Goal: Task Accomplishment & Management: Manage account settings

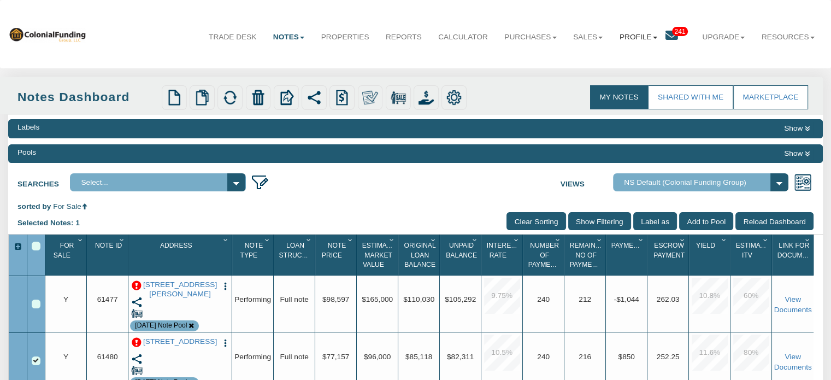
click at [629, 32] on link "Profile" at bounding box center [639, 37] width 54 height 27
click at [587, 37] on link "Sales" at bounding box center [588, 37] width 46 height 27
click at [532, 60] on link "Offers" at bounding box center [563, 62] width 96 height 14
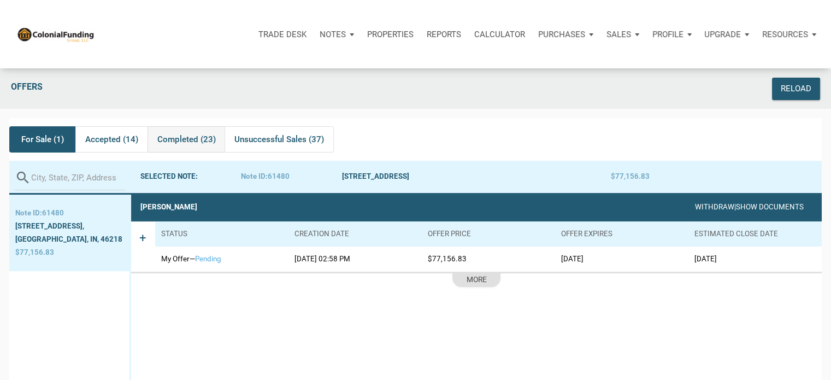
click at [169, 142] on span "Completed (23)" at bounding box center [186, 139] width 58 height 13
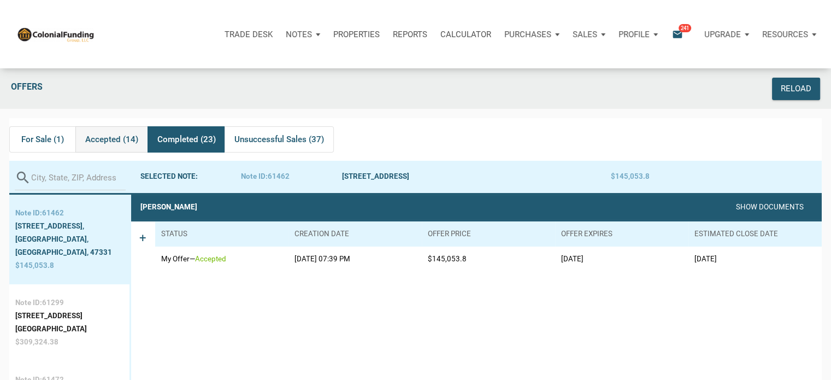
click at [115, 140] on span "Accepted (14)" at bounding box center [111, 139] width 53 height 13
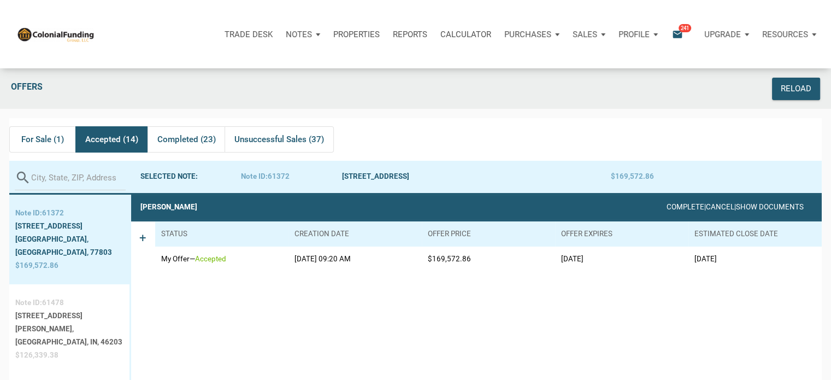
click at [68, 309] on div "[STREET_ADDRESS][PERSON_NAME]," at bounding box center [69, 322] width 108 height 26
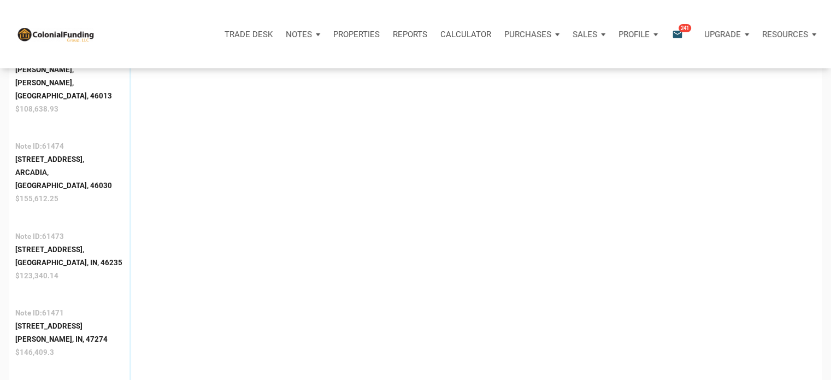
scroll to position [594, 0]
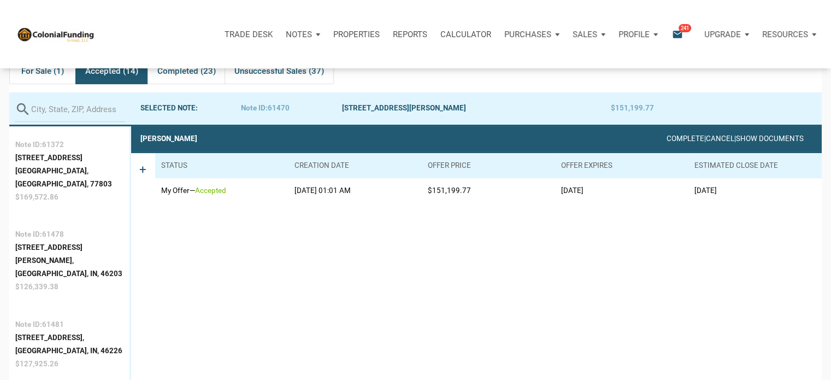
scroll to position [68, 0]
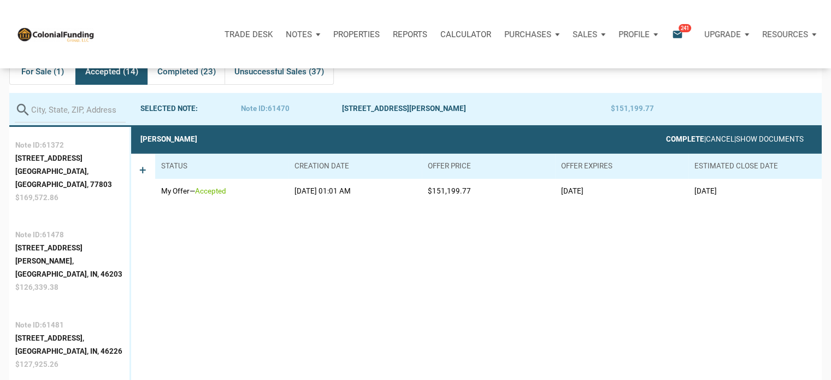
click at [666, 139] on link "Complete" at bounding box center [685, 139] width 38 height 8
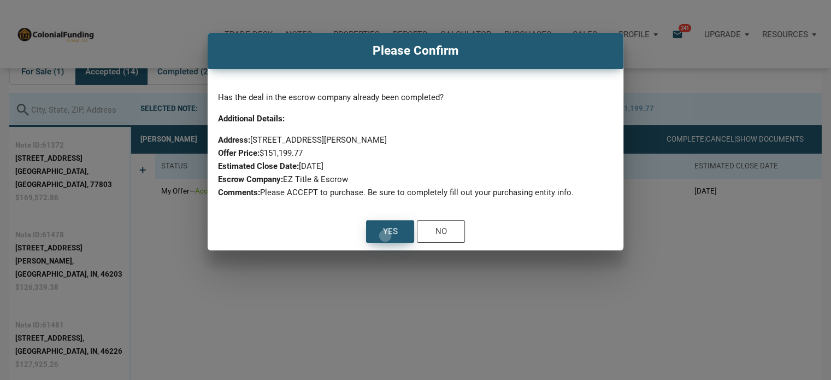
click at [385, 236] on div "Yes" at bounding box center [390, 231] width 15 height 13
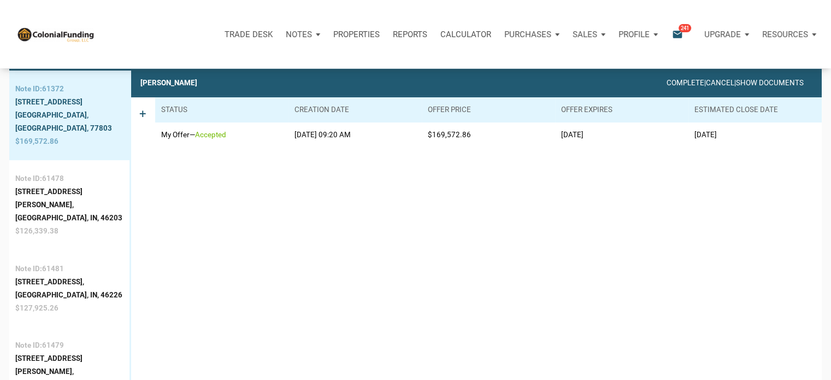
scroll to position [46, 0]
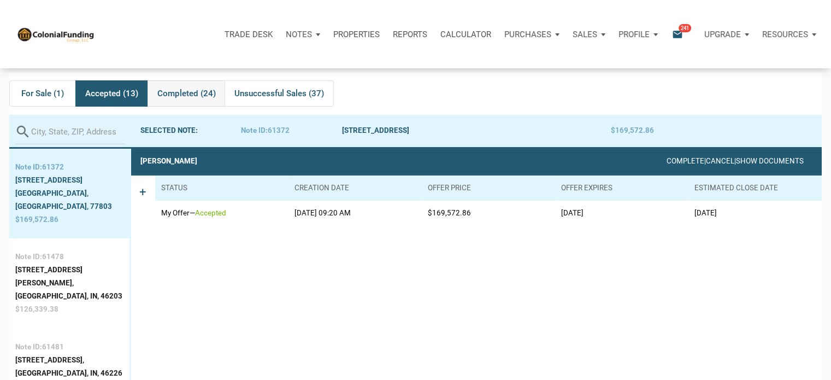
click at [179, 91] on span "Completed (24)" at bounding box center [186, 93] width 58 height 13
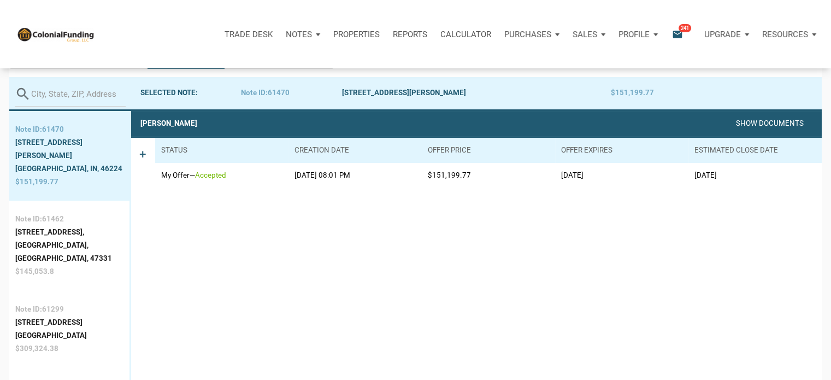
scroll to position [49, 0]
